Goal: Transaction & Acquisition: Purchase product/service

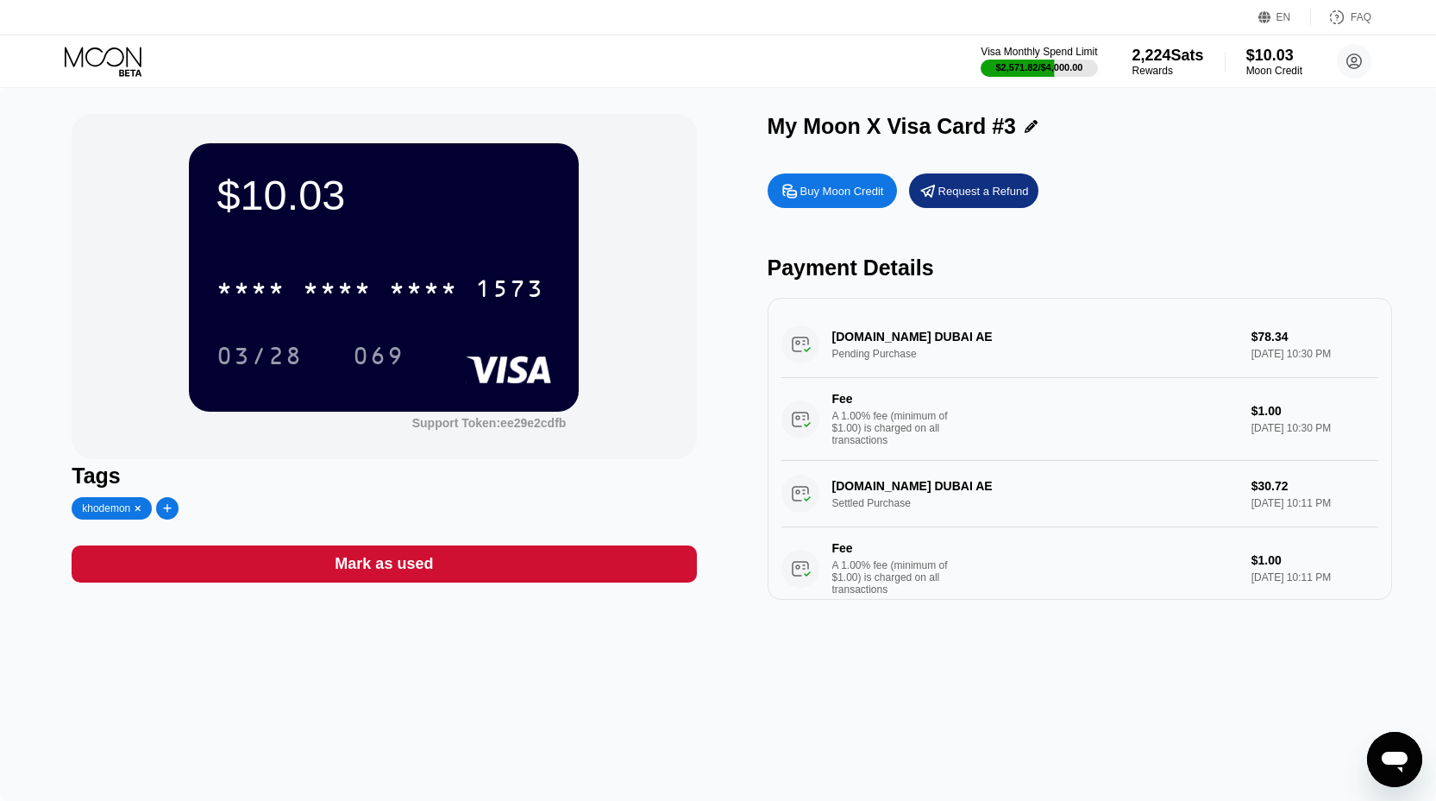
click at [828, 196] on div "Buy Moon Credit" at bounding box center [843, 191] width 84 height 15
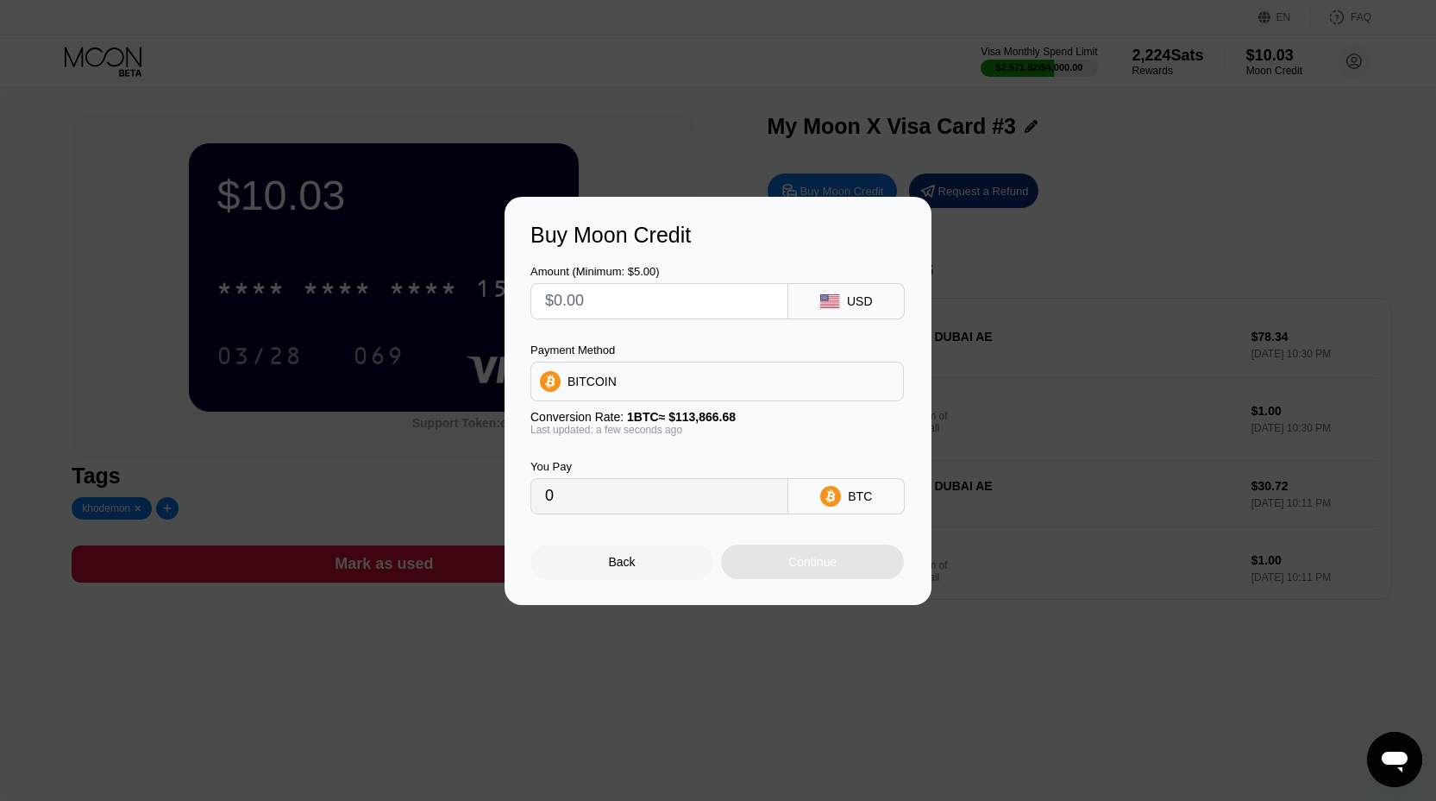
click at [675, 296] on input "text" at bounding box center [659, 301] width 229 height 35
type input "$4"
type input "0.00003513"
type input "$455"
type input "0.00399591"
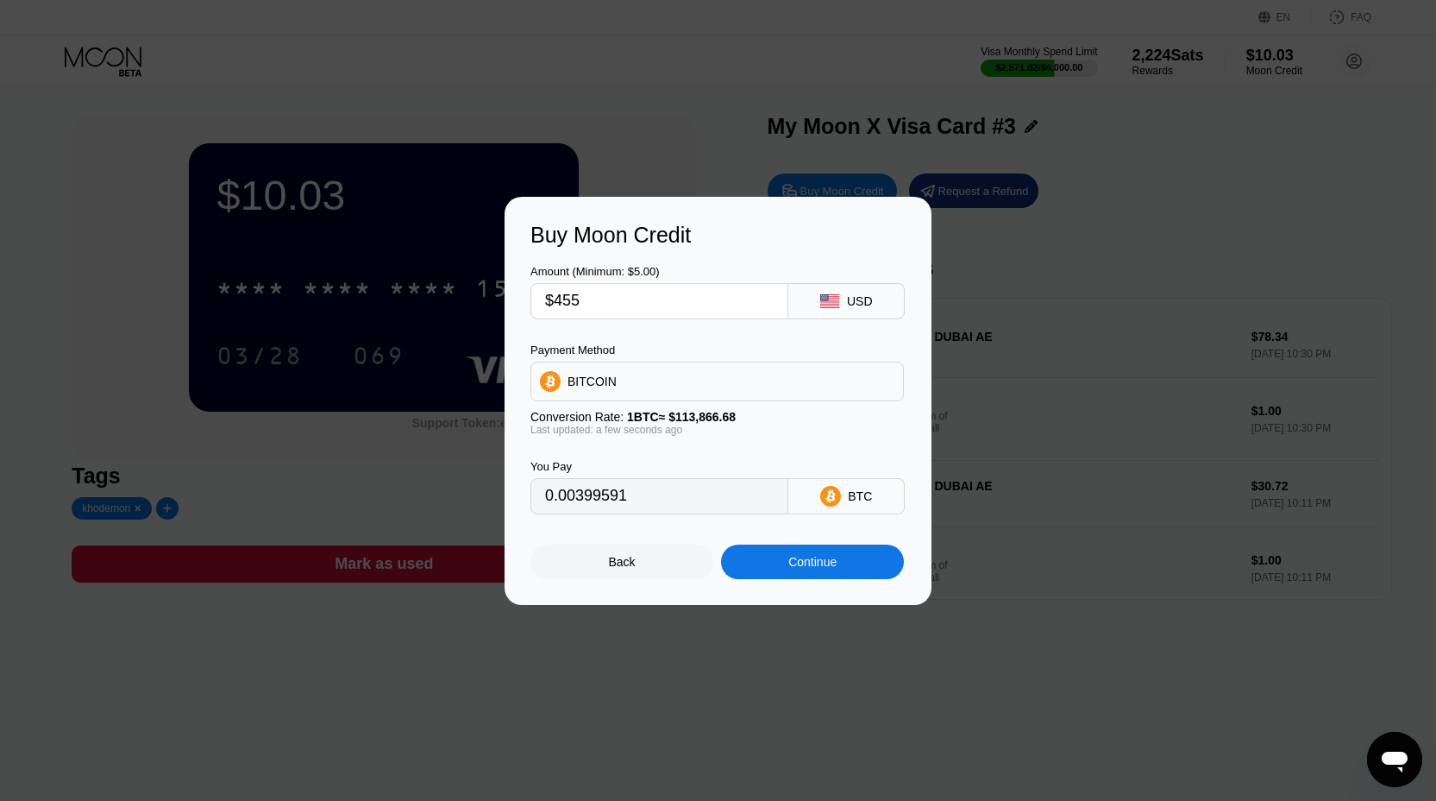
type input "$455"
click at [819, 555] on div "Continue" at bounding box center [812, 562] width 48 height 14
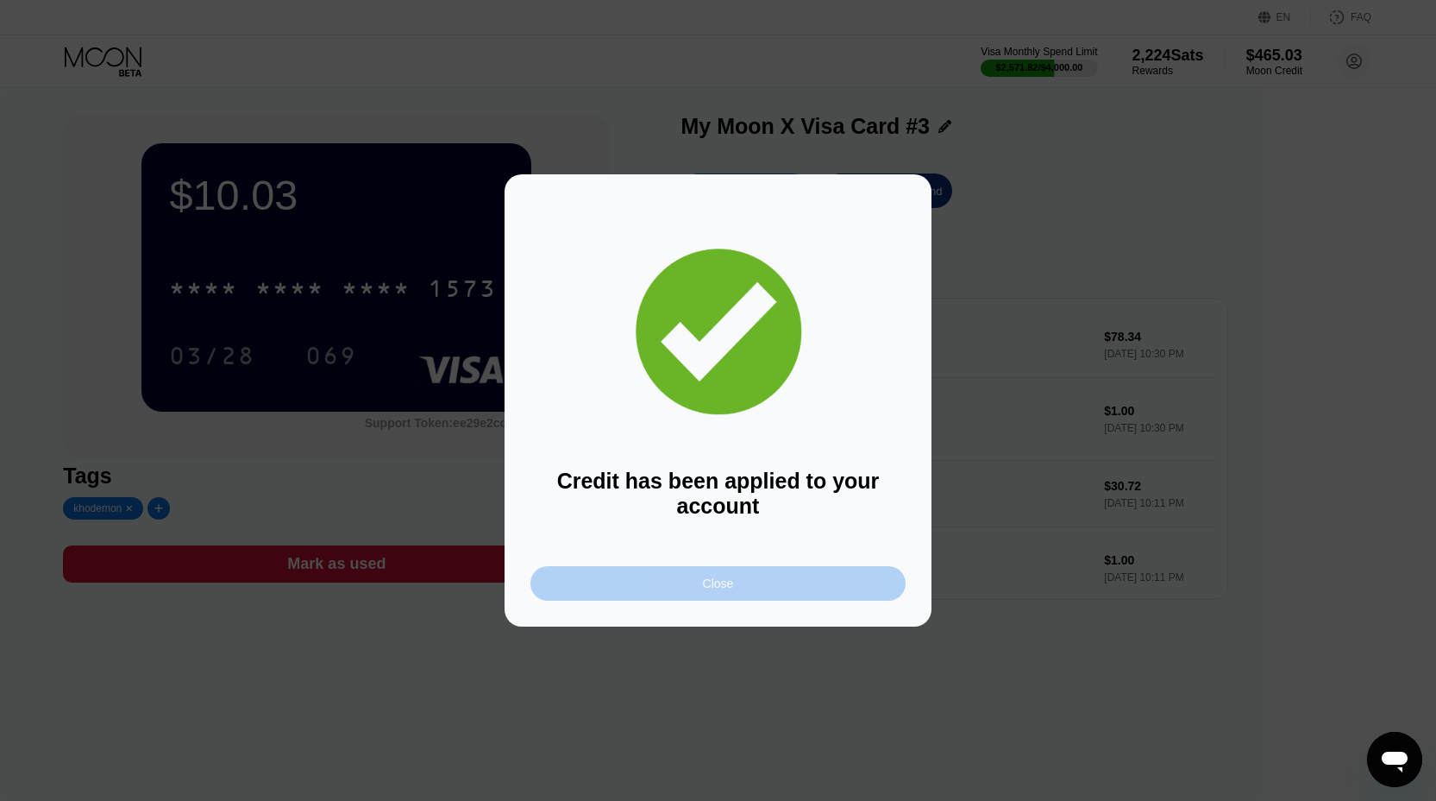
click at [788, 575] on div "Close" at bounding box center [718, 583] width 375 height 35
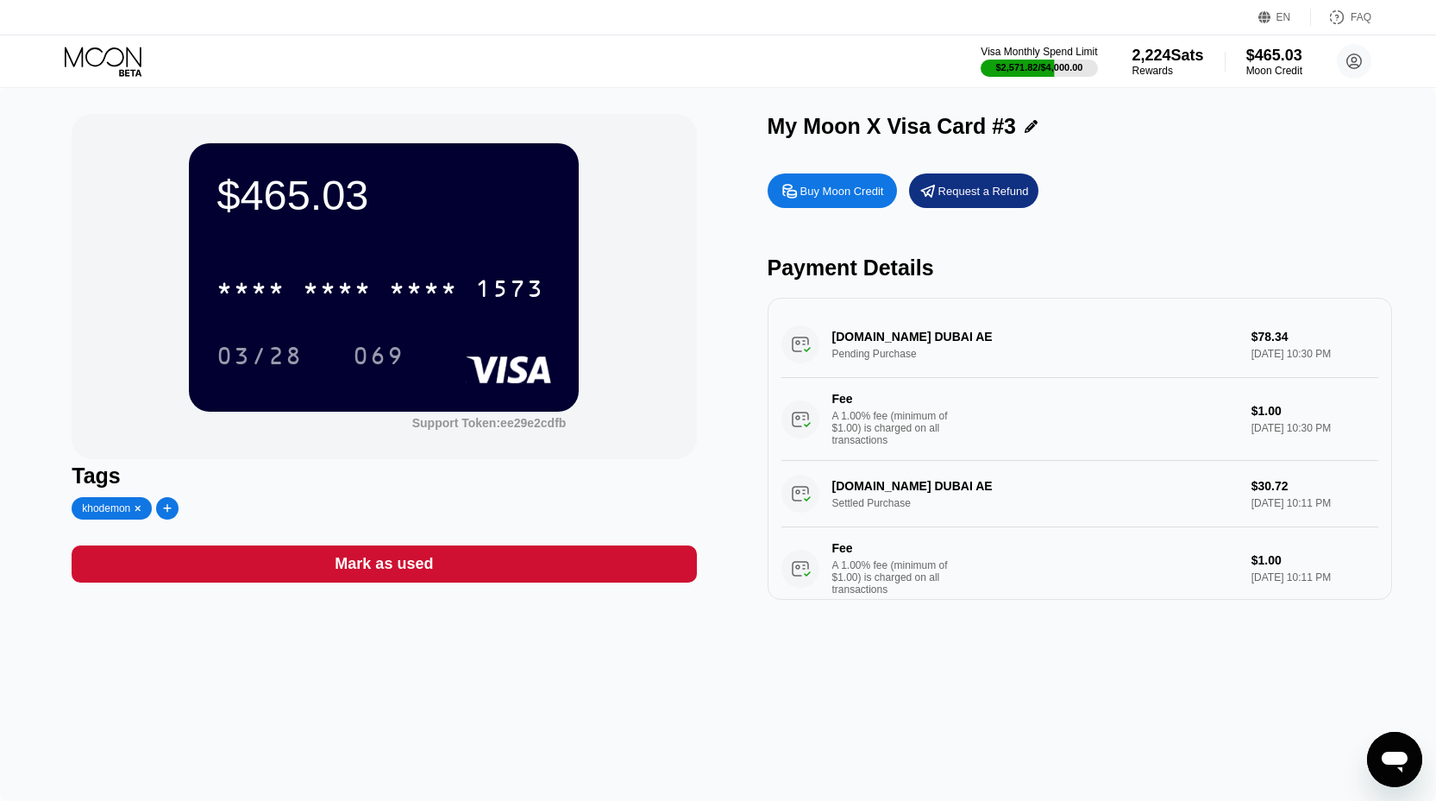
click at [95, 64] on icon at bounding box center [105, 62] width 80 height 30
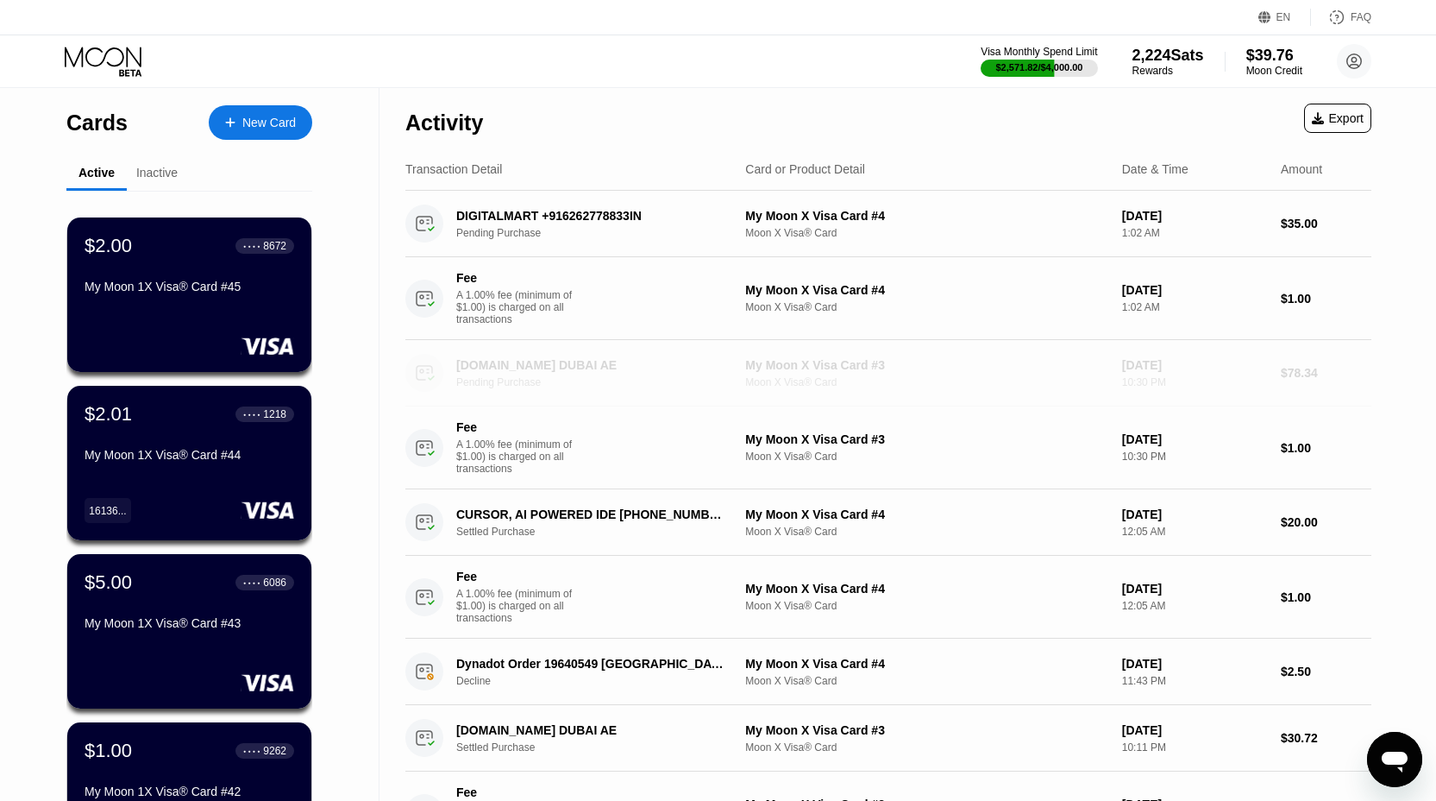
click at [503, 367] on div "[DOMAIN_NAME] DUBAI AE" at bounding box center [592, 365] width 273 height 14
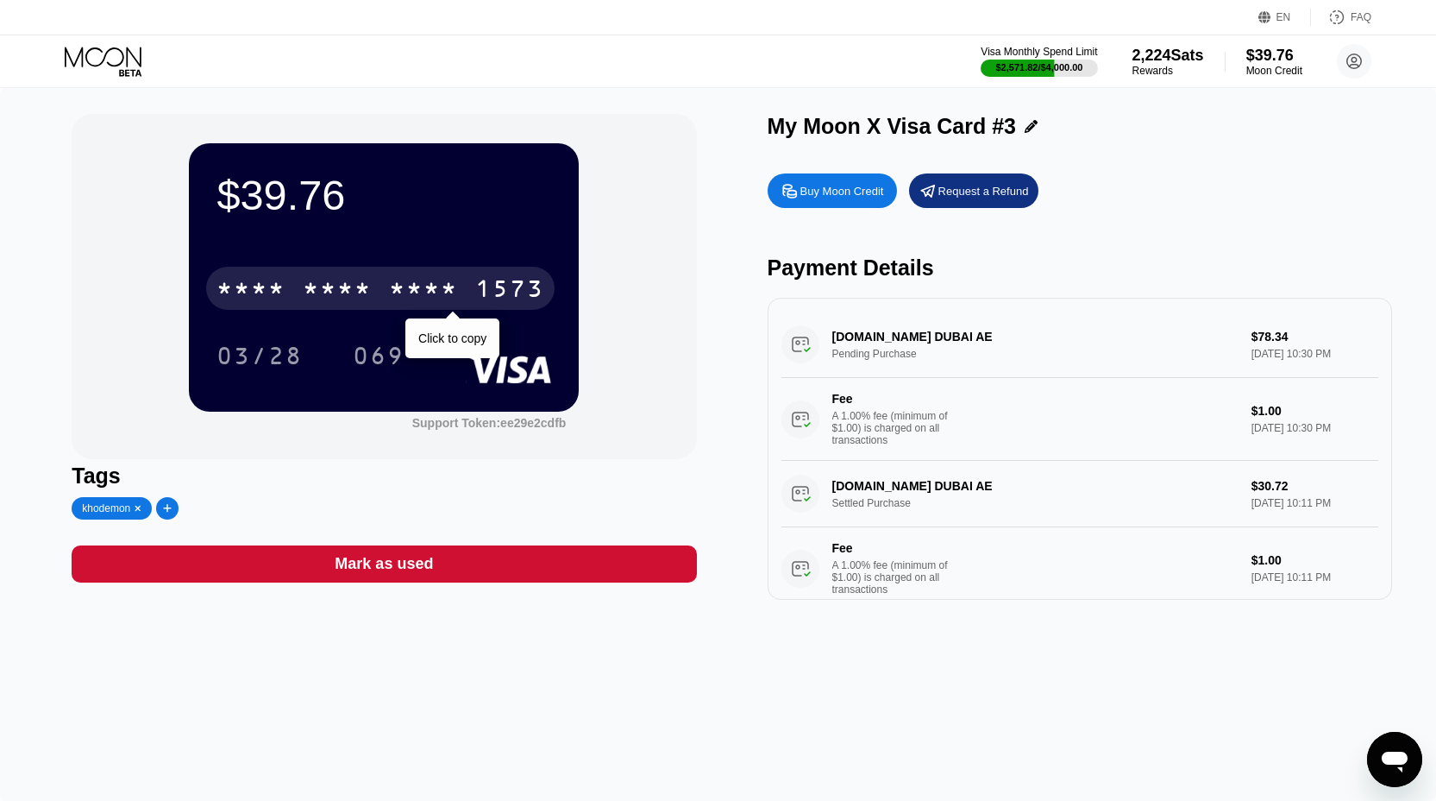
click at [477, 293] on div "1573" at bounding box center [509, 291] width 69 height 28
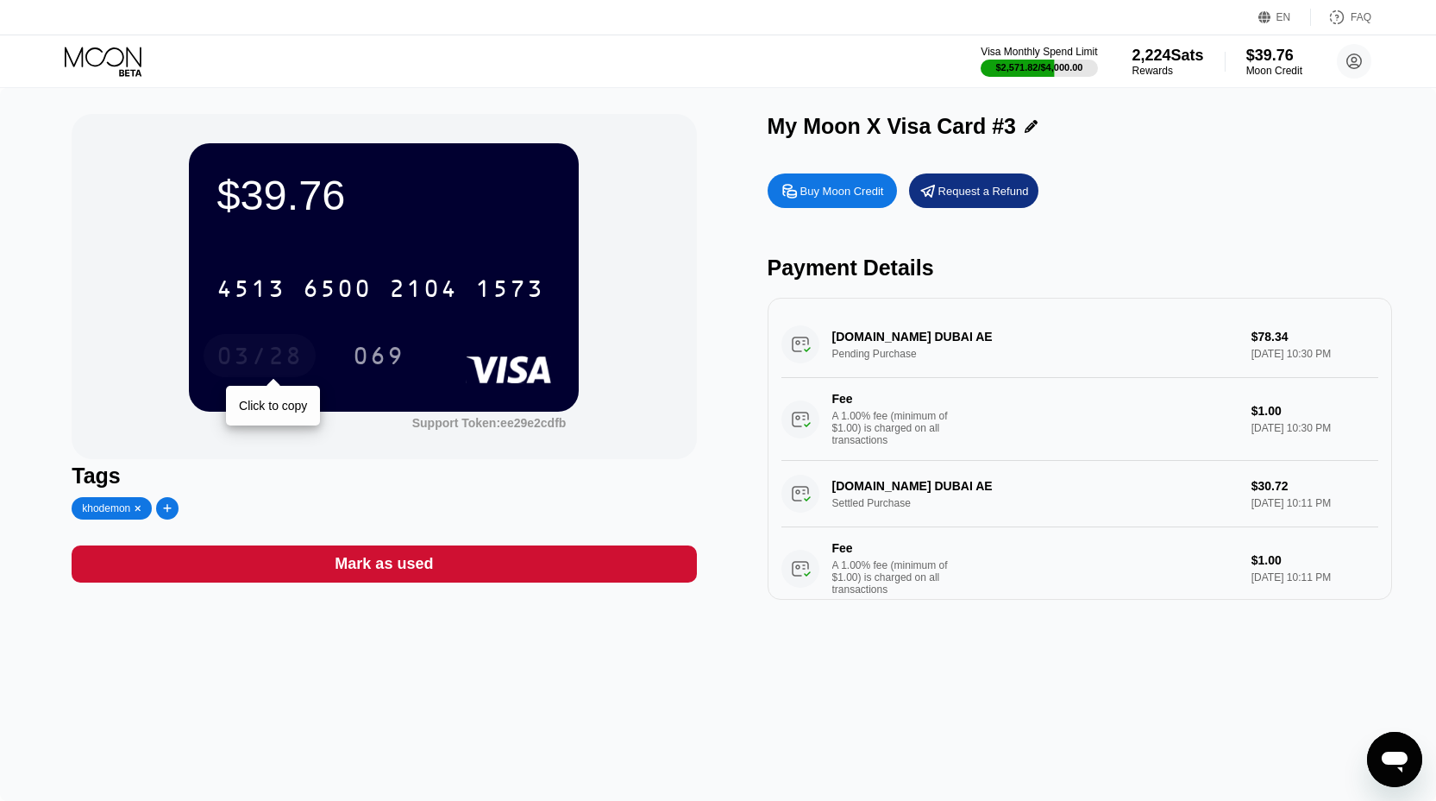
click at [256, 363] on div "03/28" at bounding box center [260, 358] width 86 height 28
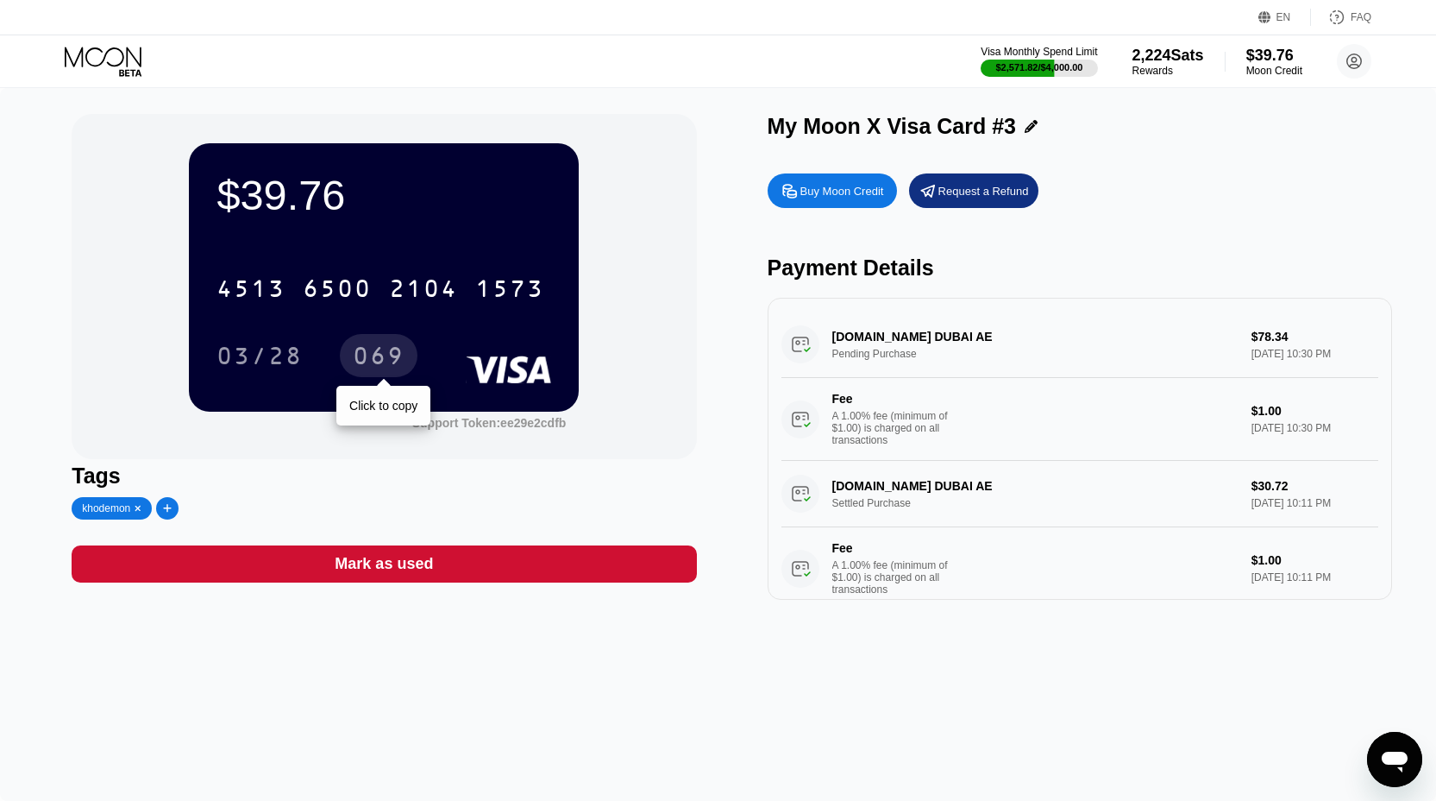
click at [365, 349] on div "069" at bounding box center [379, 358] width 52 height 28
click at [104, 60] on icon at bounding box center [105, 62] width 80 height 30
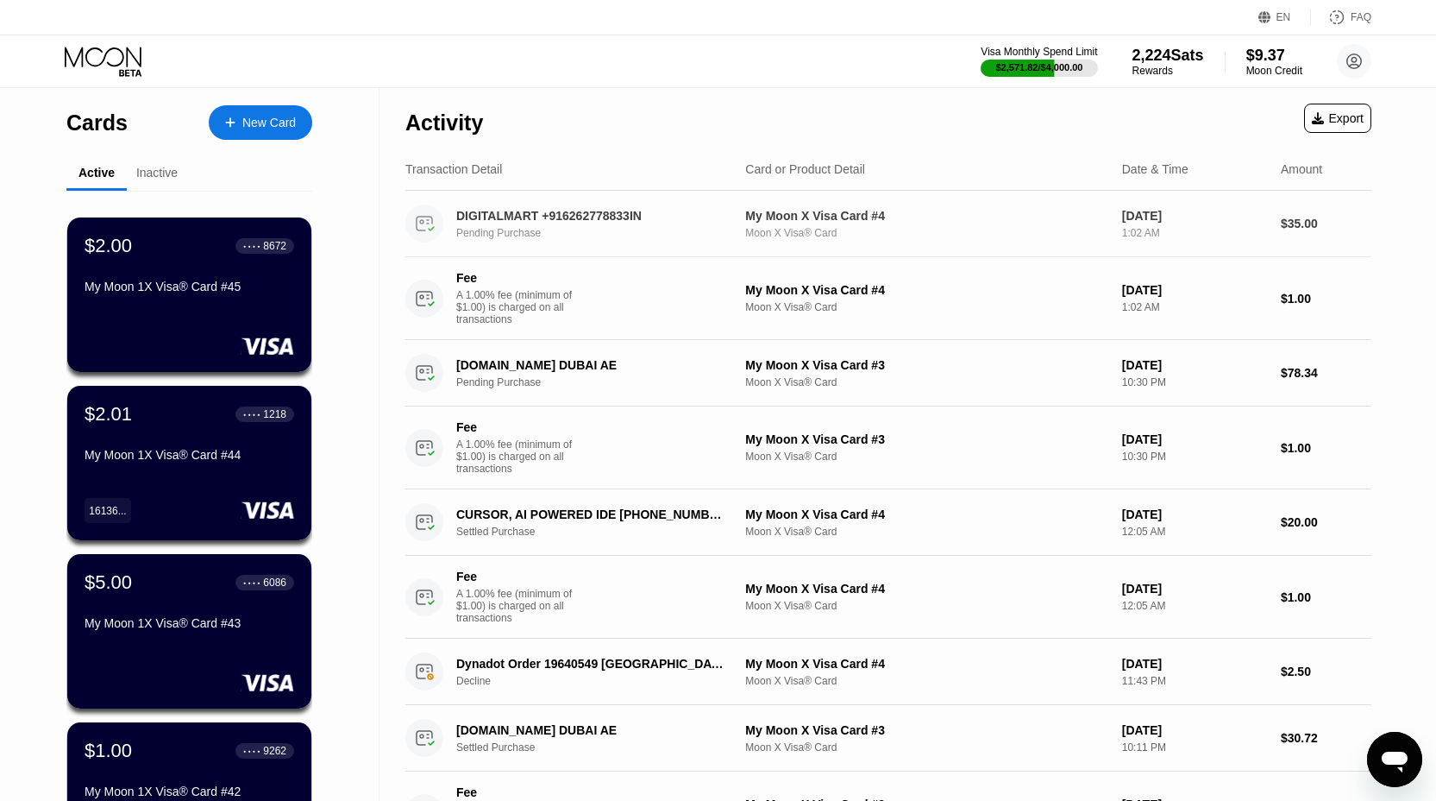
click at [669, 219] on div "DIGITALMART +916262778833IN" at bounding box center [592, 216] width 273 height 14
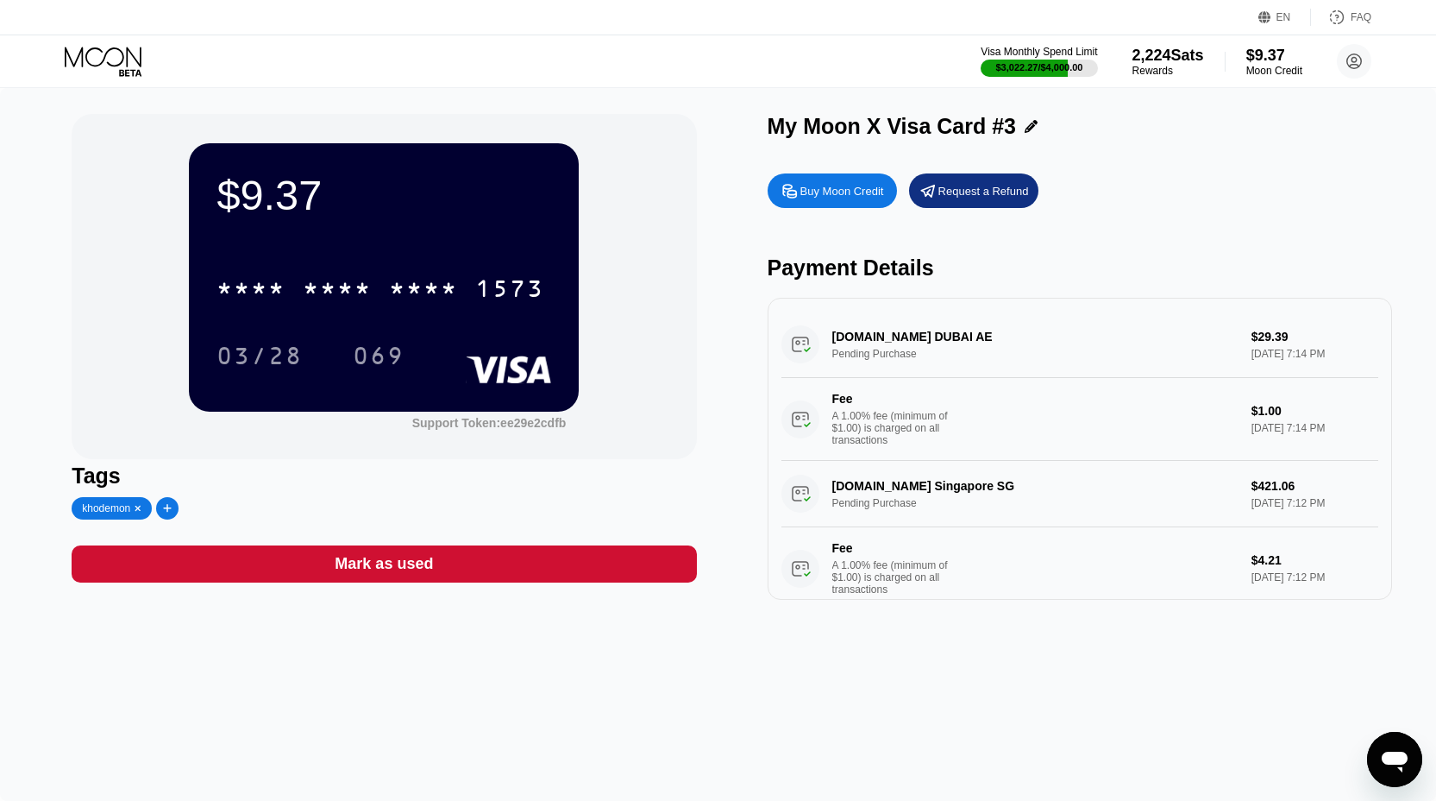
click at [832, 192] on div "Buy Moon Credit" at bounding box center [843, 191] width 84 height 15
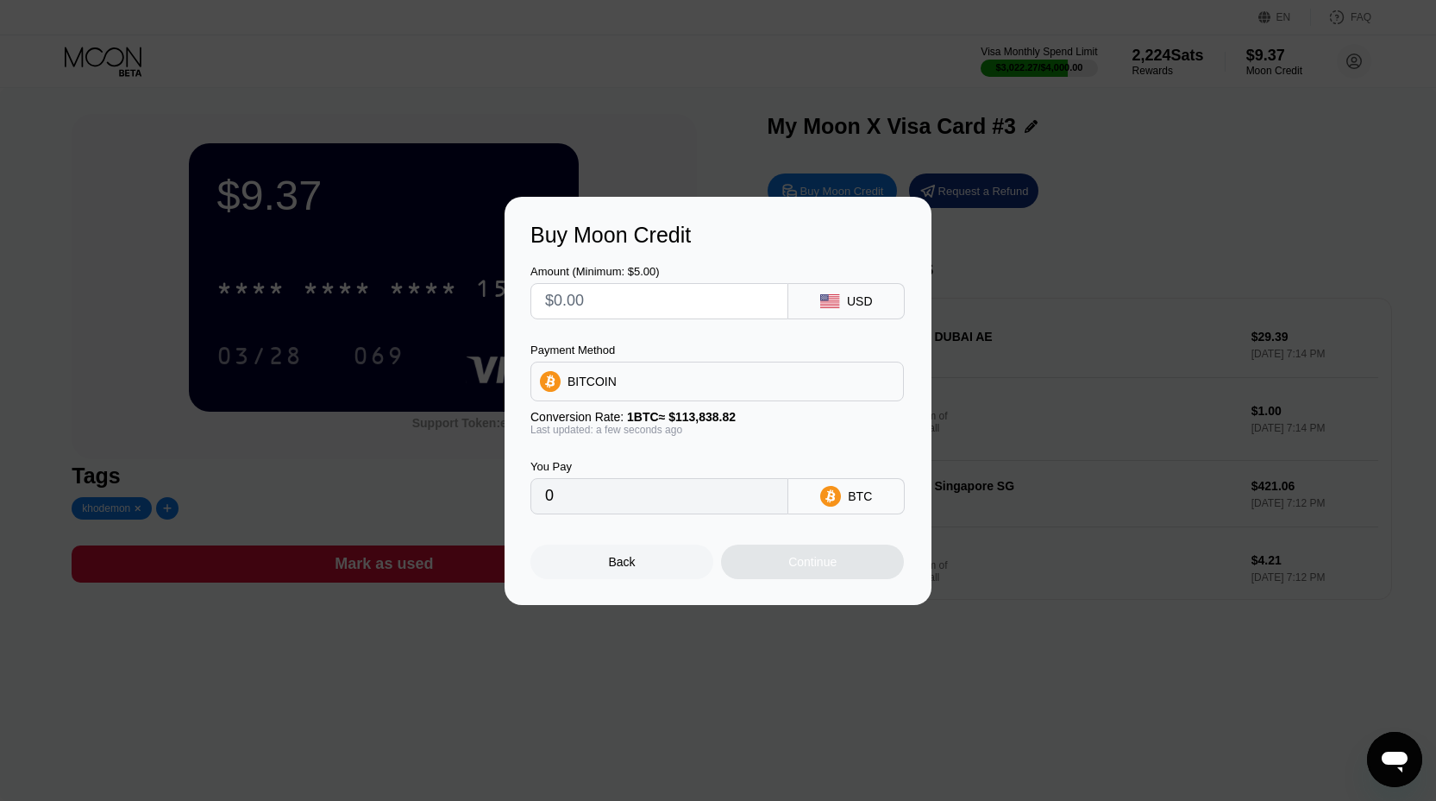
click at [624, 298] on input "text" at bounding box center [659, 301] width 229 height 35
type input "$5"
type input "0.00004393"
type input "$50"
type input "0.00043922"
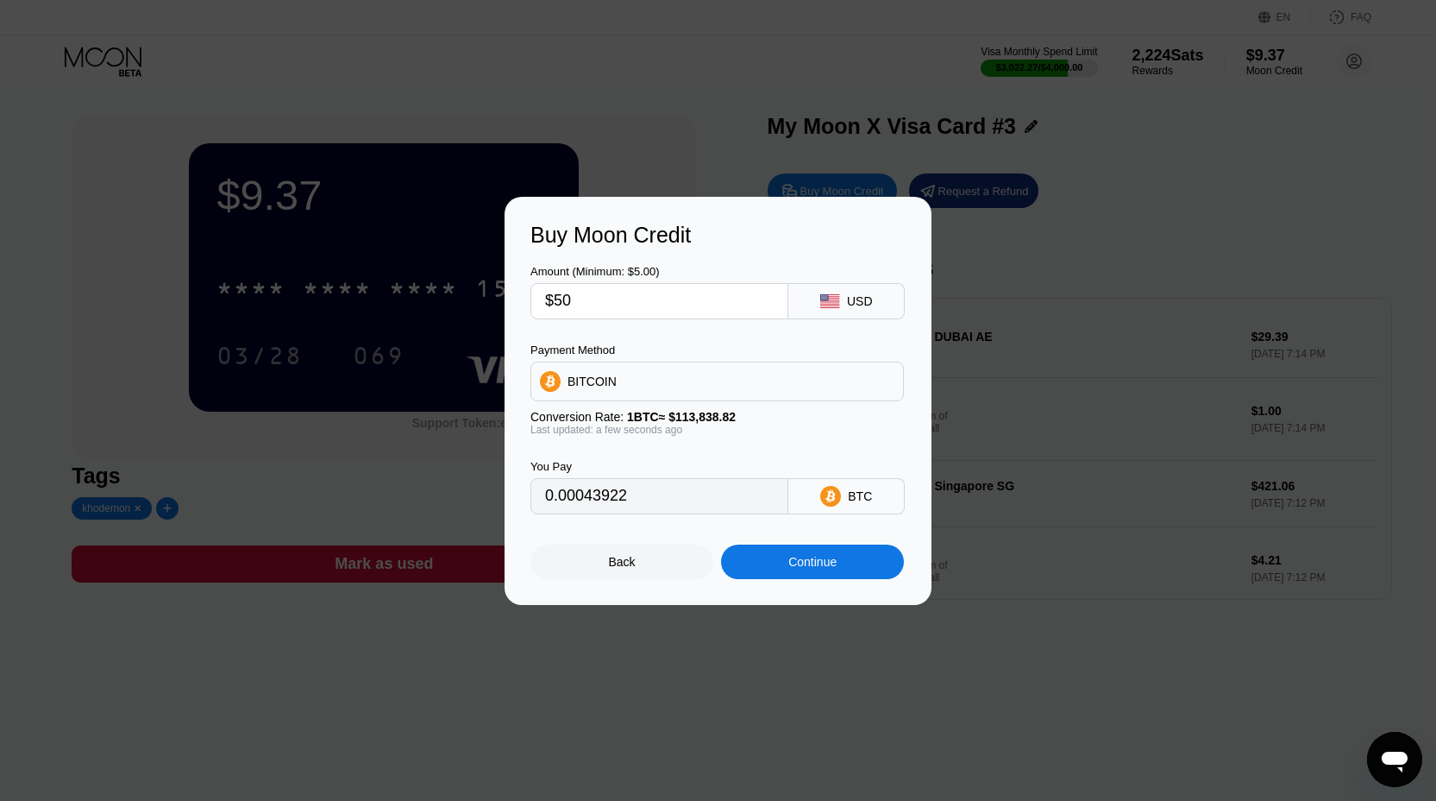
type input "$50"
click at [814, 567] on div "Continue" at bounding box center [812, 562] width 48 height 14
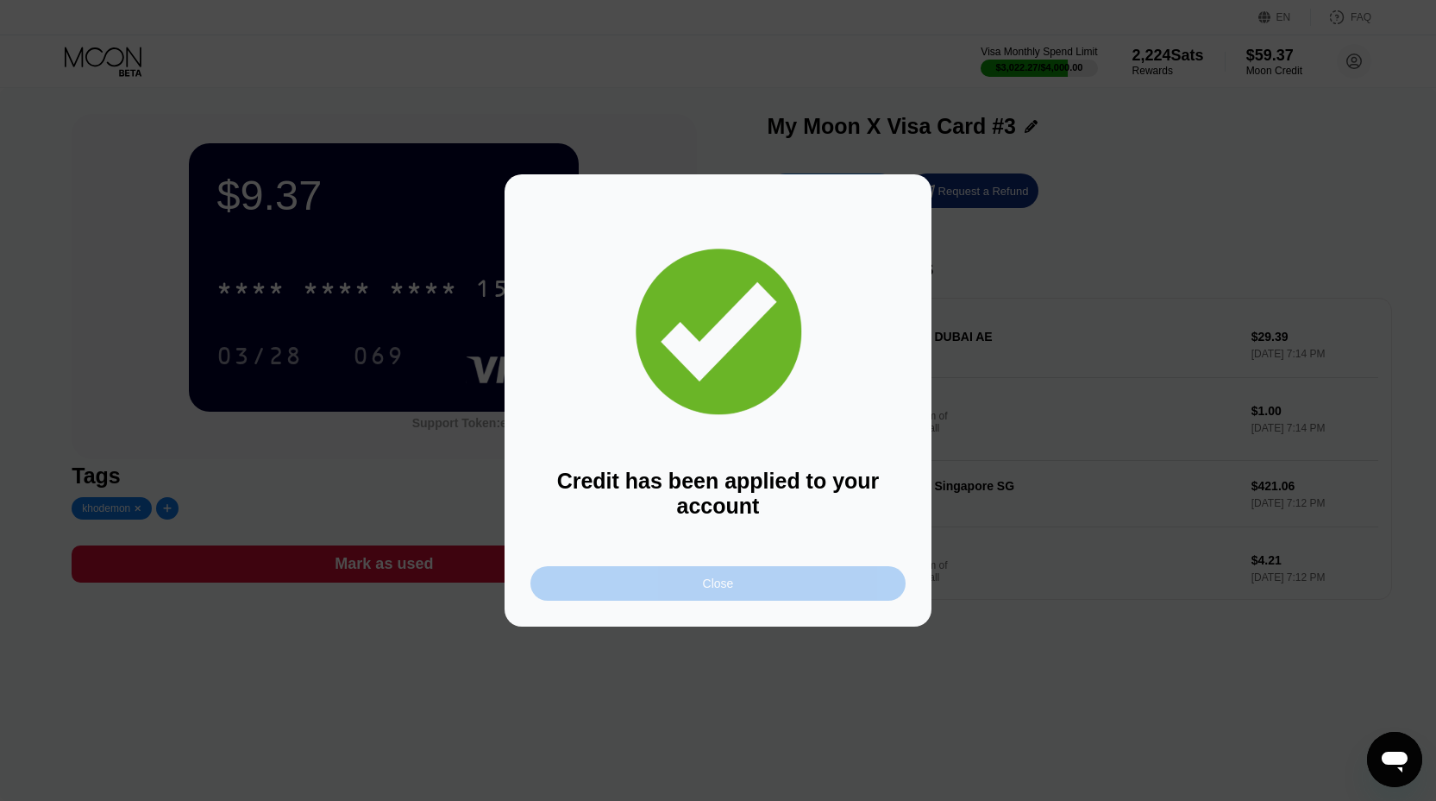
click at [814, 567] on div "Close" at bounding box center [718, 583] width 375 height 35
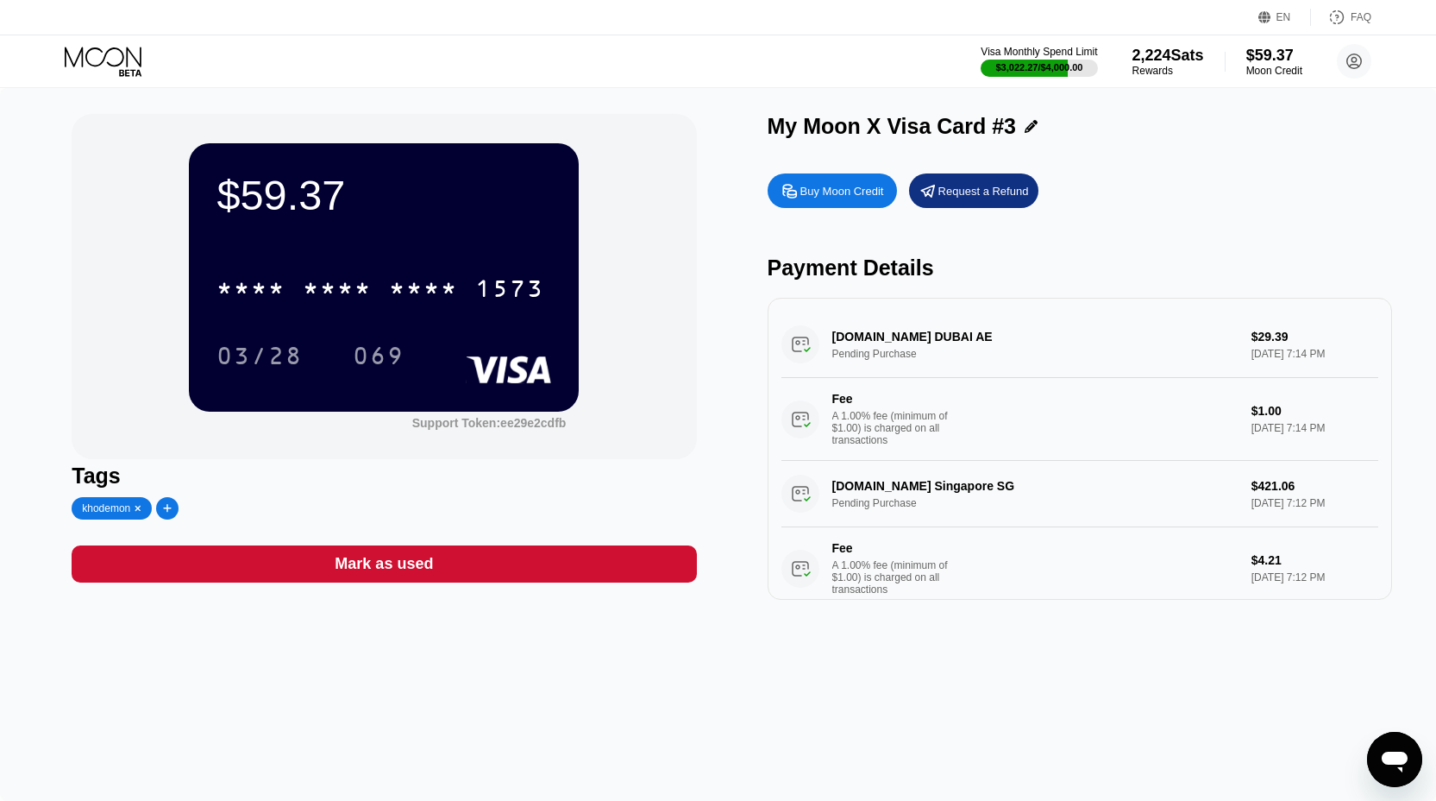
click at [814, 567] on circle at bounding box center [801, 568] width 38 height 38
